Goal: Find specific page/section: Find specific page/section

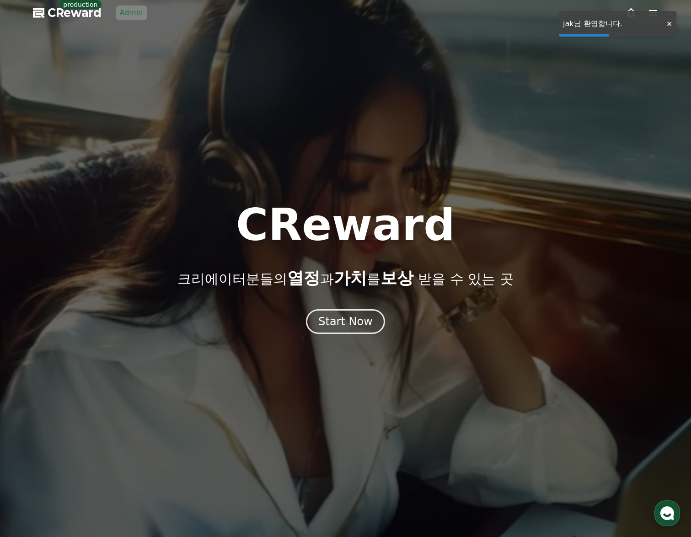
click at [144, 16] on link "Admin" at bounding box center [131, 12] width 31 height 15
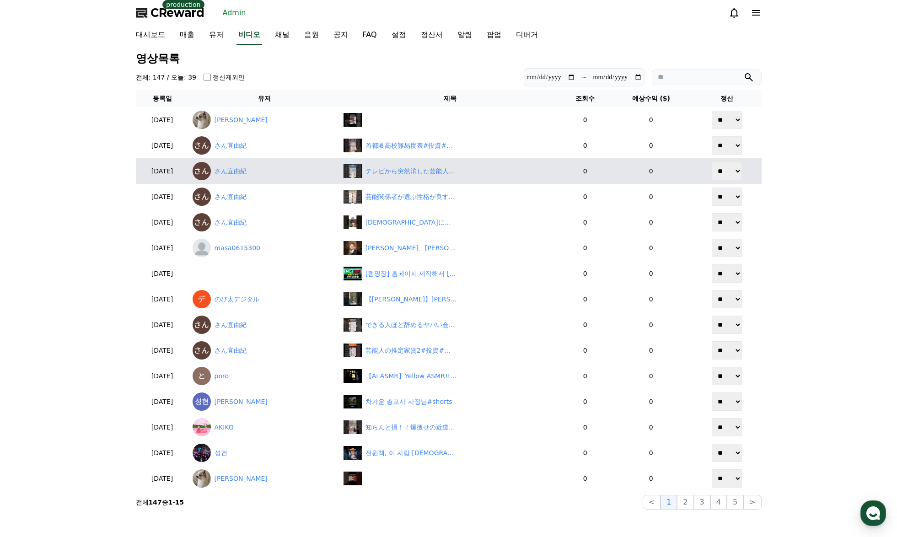
click at [694, 501] on button "2" at bounding box center [702, 502] width 16 height 15
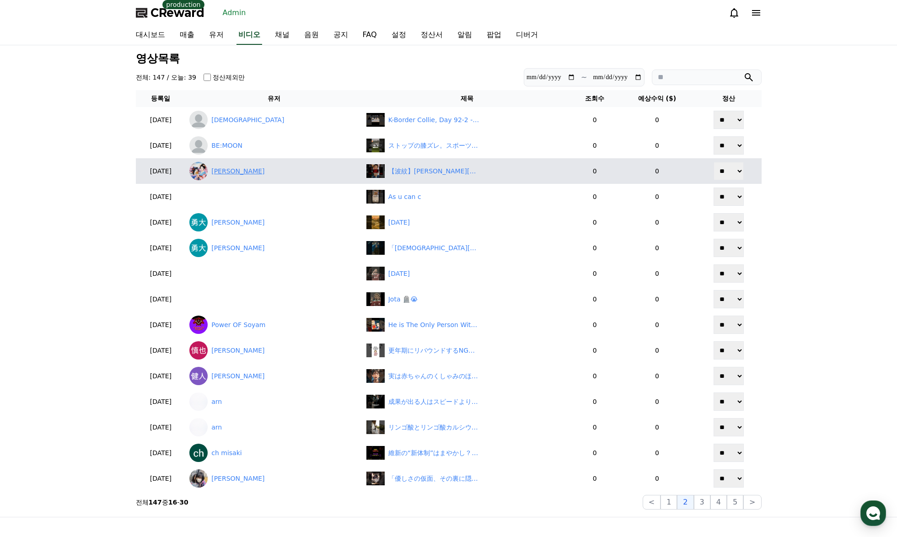
click at [241, 175] on link "[PERSON_NAME]" at bounding box center [273, 171] width 169 height 18
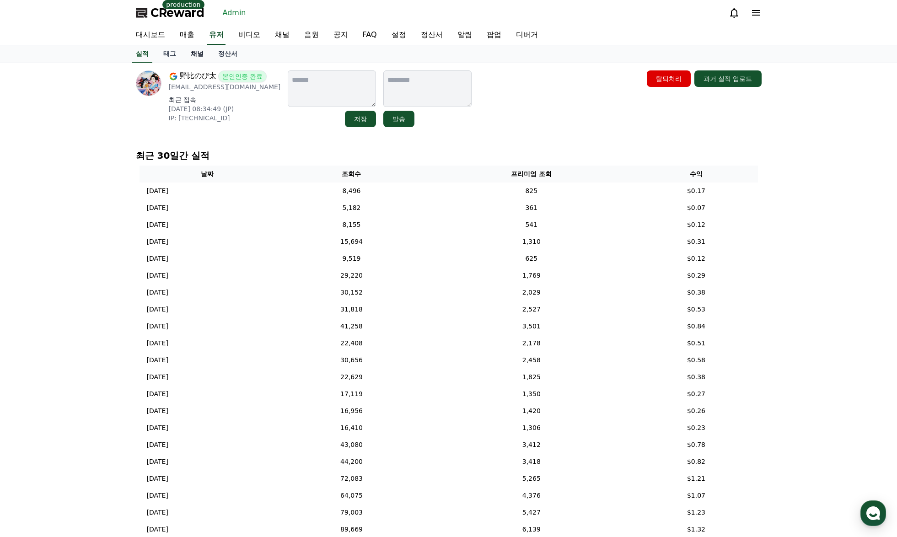
click at [197, 58] on link "채널" at bounding box center [196, 53] width 27 height 17
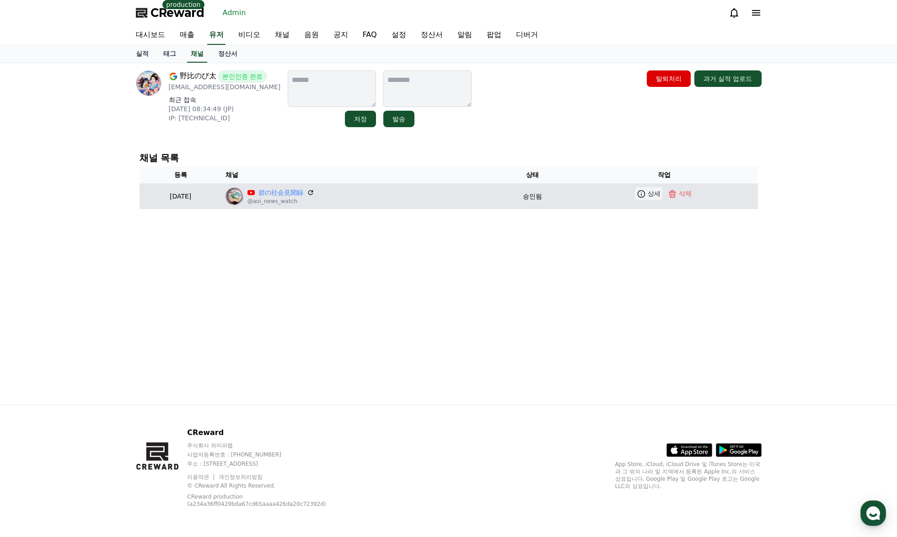
click at [646, 196] on icon at bounding box center [641, 193] width 9 height 9
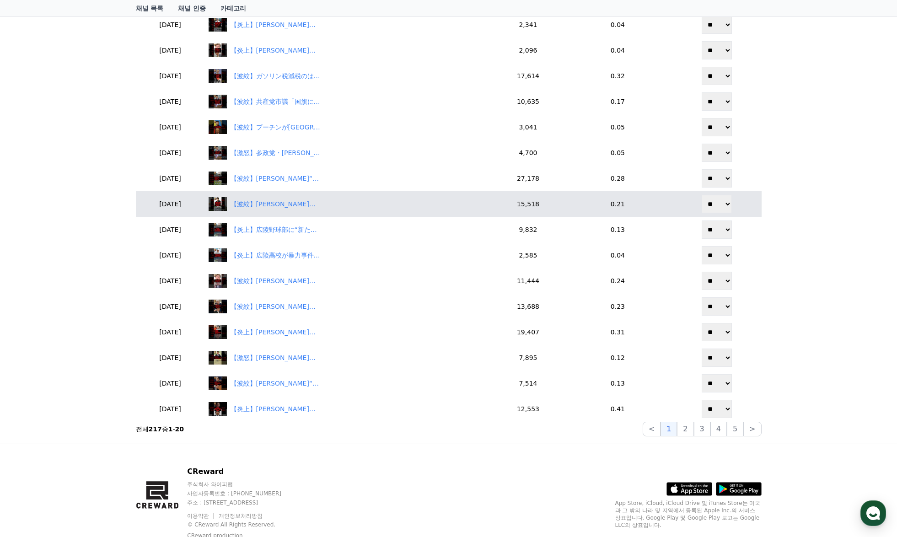
scroll to position [366, 0]
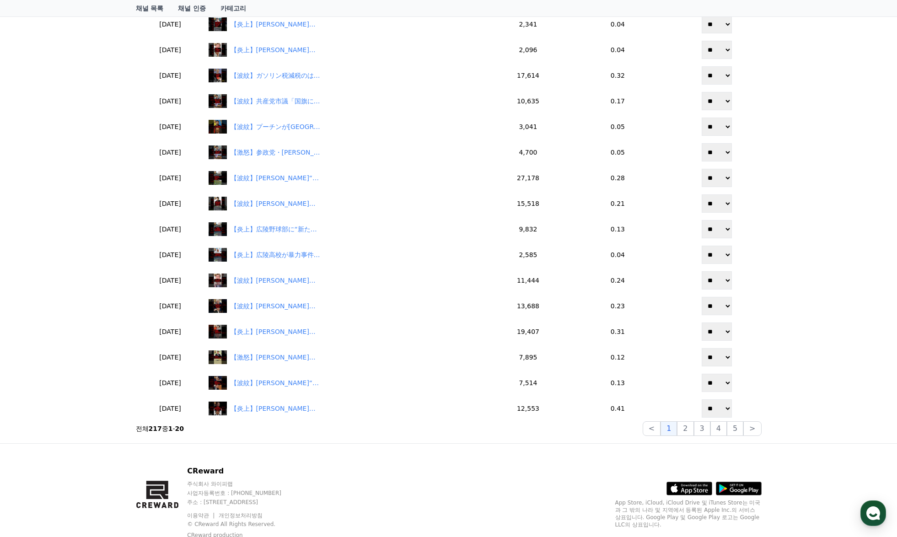
click at [83, 235] on div "채널 상세 碧の社会見聞録 @aoi_news_watch 저장 野比のび太 발송 현재 태그 태그 삭제 태그 추가 태그 추가 YPP 본인 콘텐츠 공식…" at bounding box center [448, 69] width 897 height 747
